Goal: Information Seeking & Learning: Learn about a topic

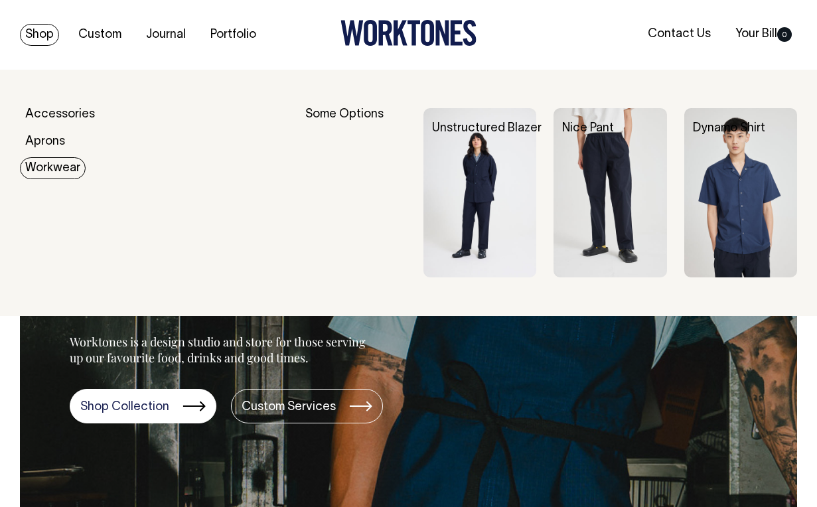
click at [48, 165] on link "Workwear" at bounding box center [53, 168] width 66 height 22
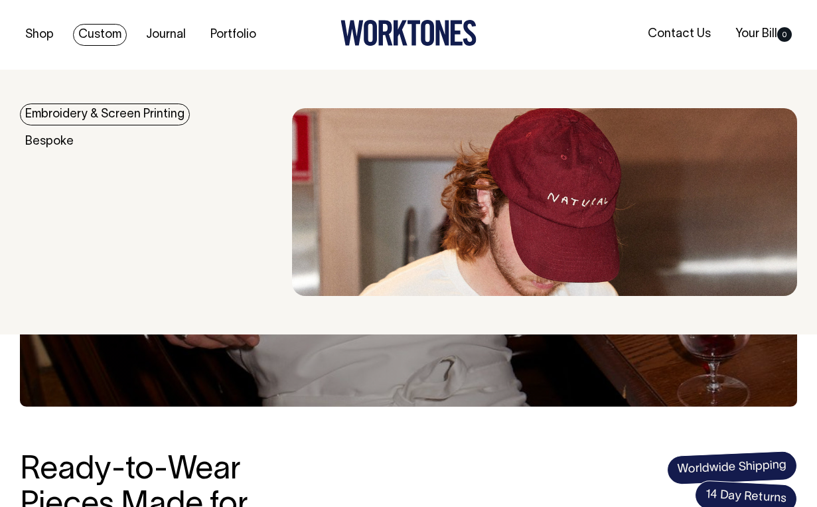
click at [72, 112] on link "Embroidery & Screen Printing" at bounding box center [105, 114] width 170 height 22
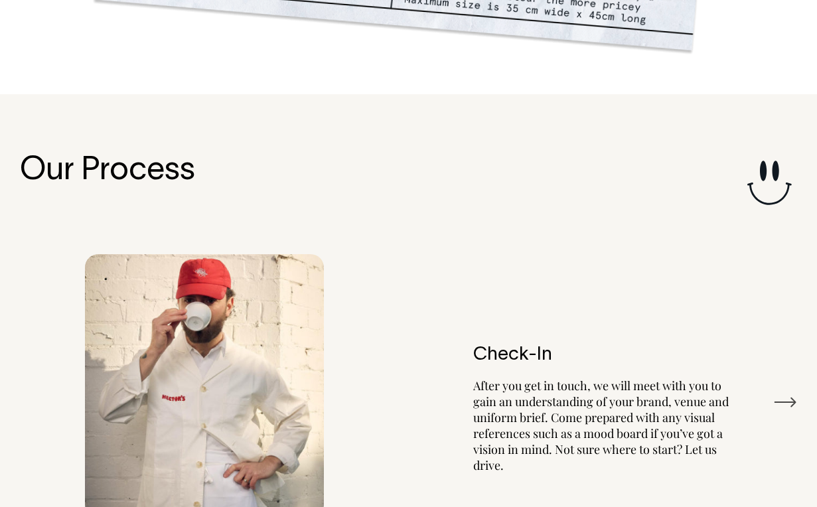
scroll to position [1369, 0]
